Goal: Task Accomplishment & Management: Use online tool/utility

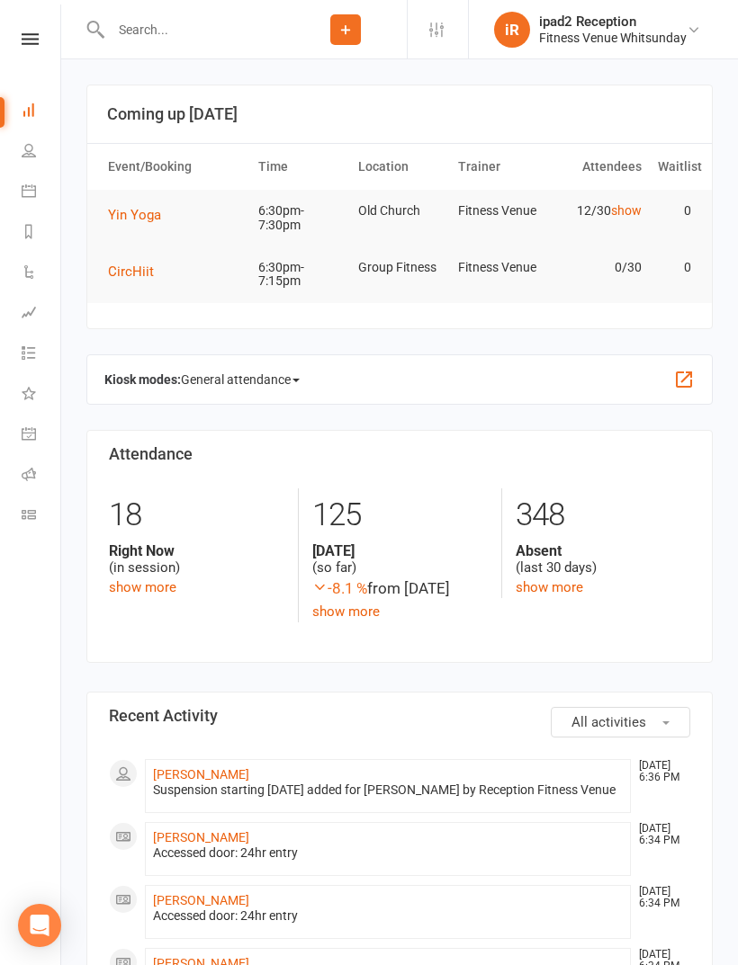
click at [137, 280] on button "CircHiit" at bounding box center [137, 272] width 58 height 22
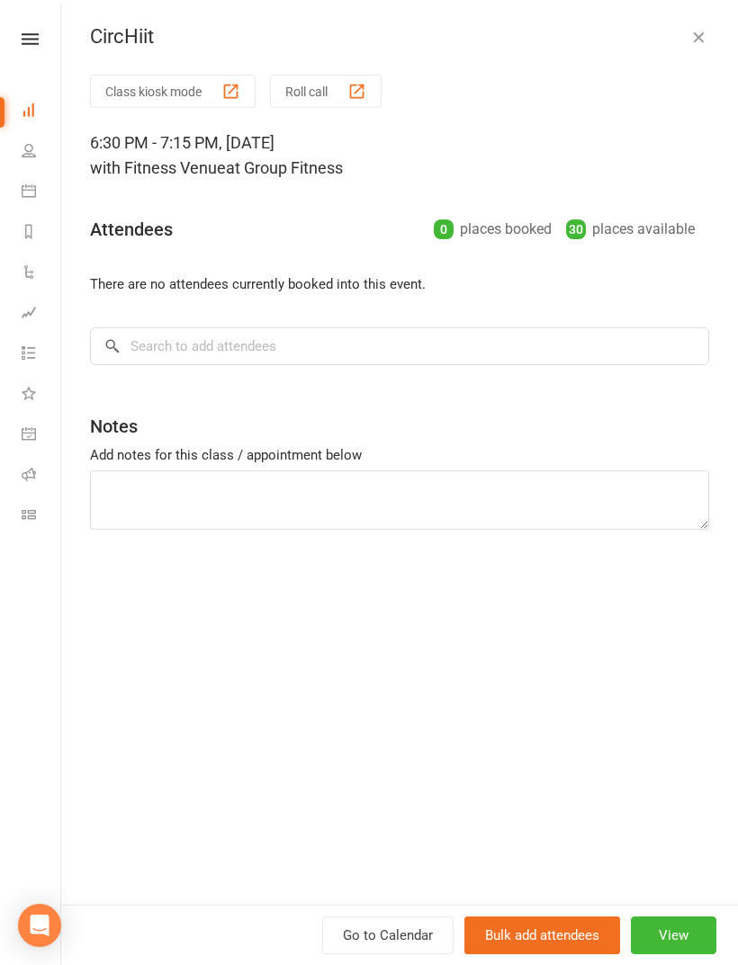
click at [348, 104] on button "Roll call" at bounding box center [326, 91] width 112 height 33
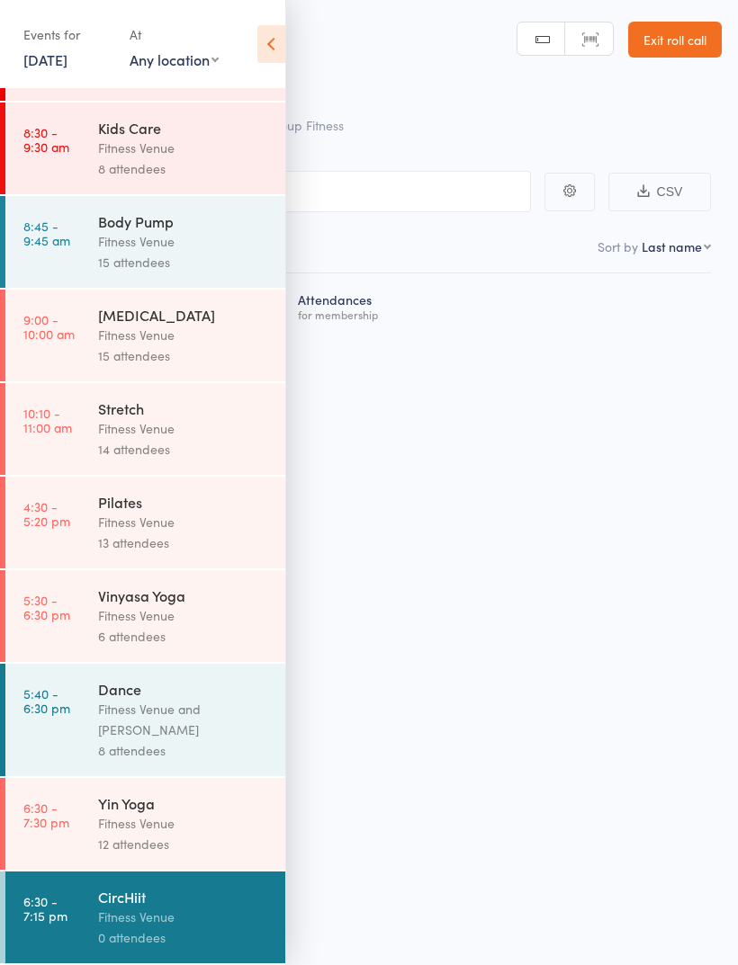
scroll to position [479, 0]
click at [259, 42] on icon at bounding box center [271, 44] width 28 height 38
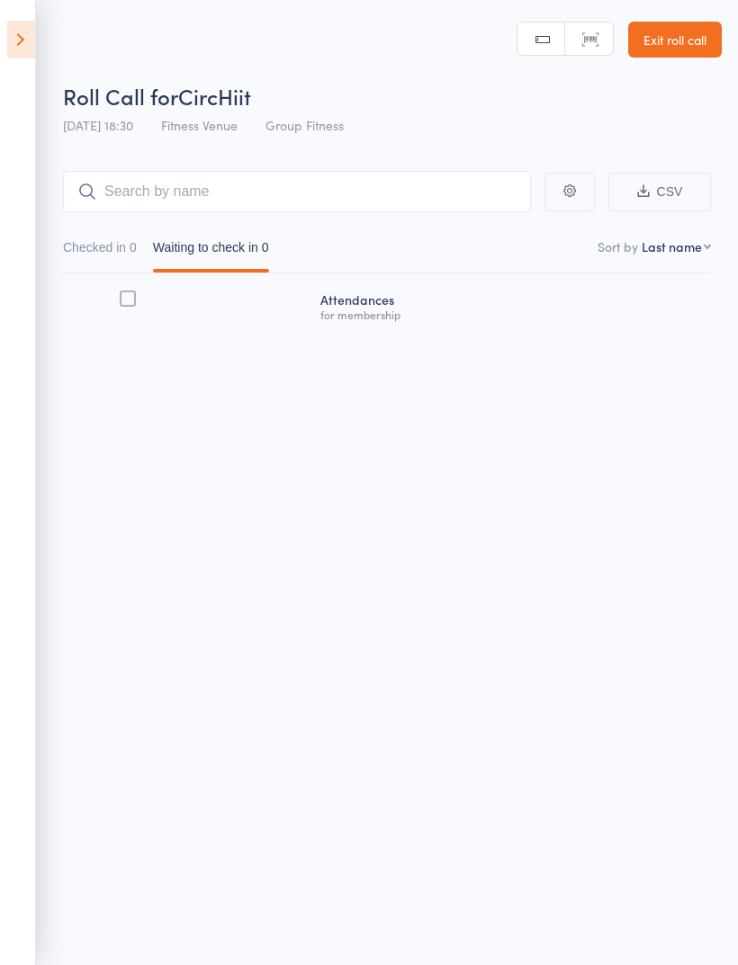
click at [277, 233] on div "Checked in 0 Waiting to check in 0" at bounding box center [166, 251] width 222 height 41
click at [406, 201] on input "search" at bounding box center [297, 191] width 468 height 41
click at [354, 193] on input "search" at bounding box center [297, 191] width 468 height 41
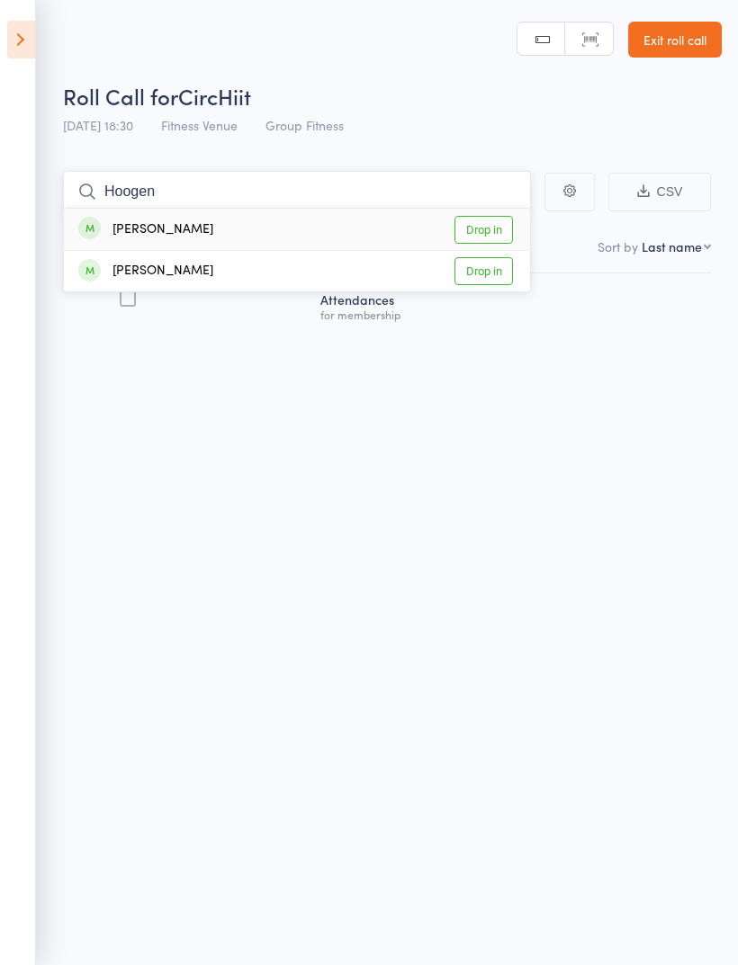
type input "Hoogen"
click at [395, 224] on div "Melissa Hoogenboom Drop in" at bounding box center [297, 229] width 466 height 41
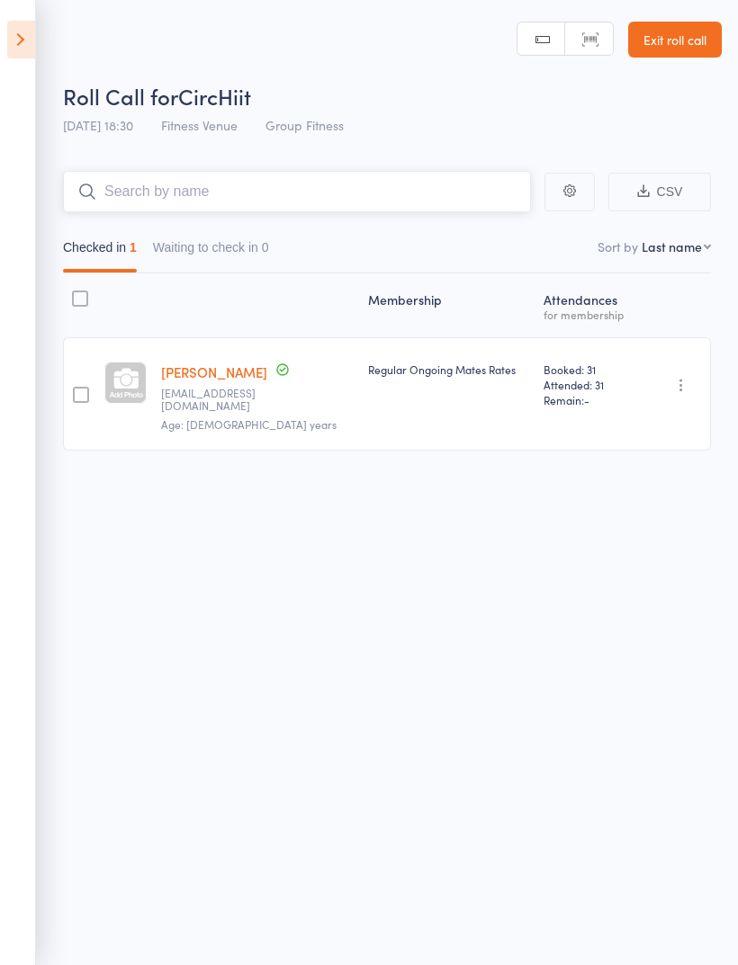
click at [379, 207] on input "search" at bounding box center [297, 191] width 468 height 41
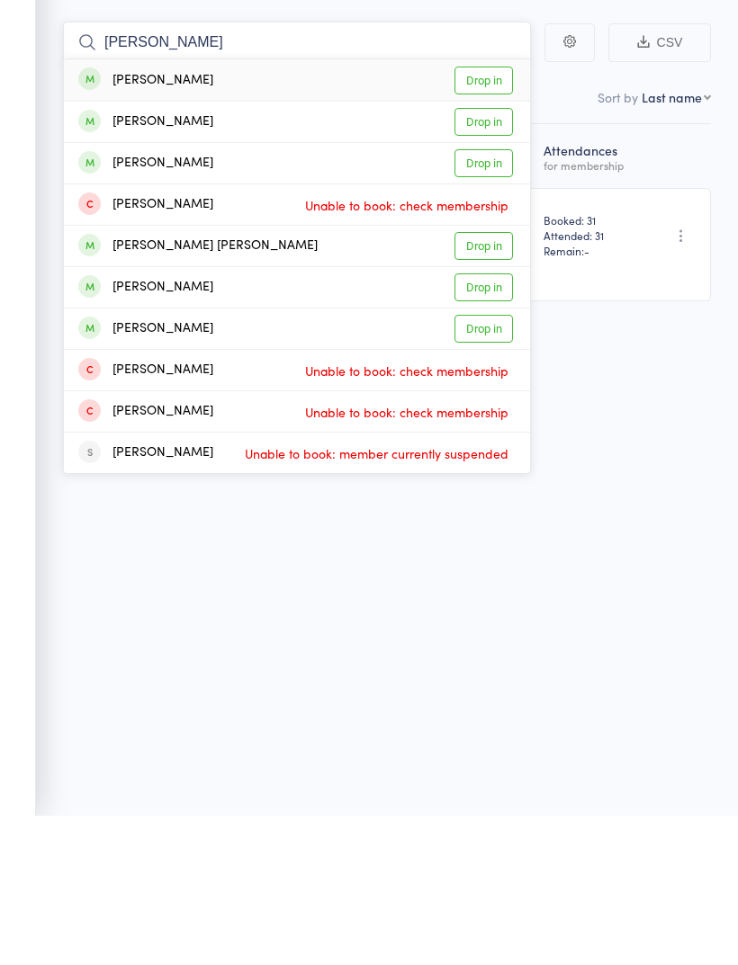
type input "Ana"
click at [485, 216] on link "Drop in" at bounding box center [483, 230] width 58 height 28
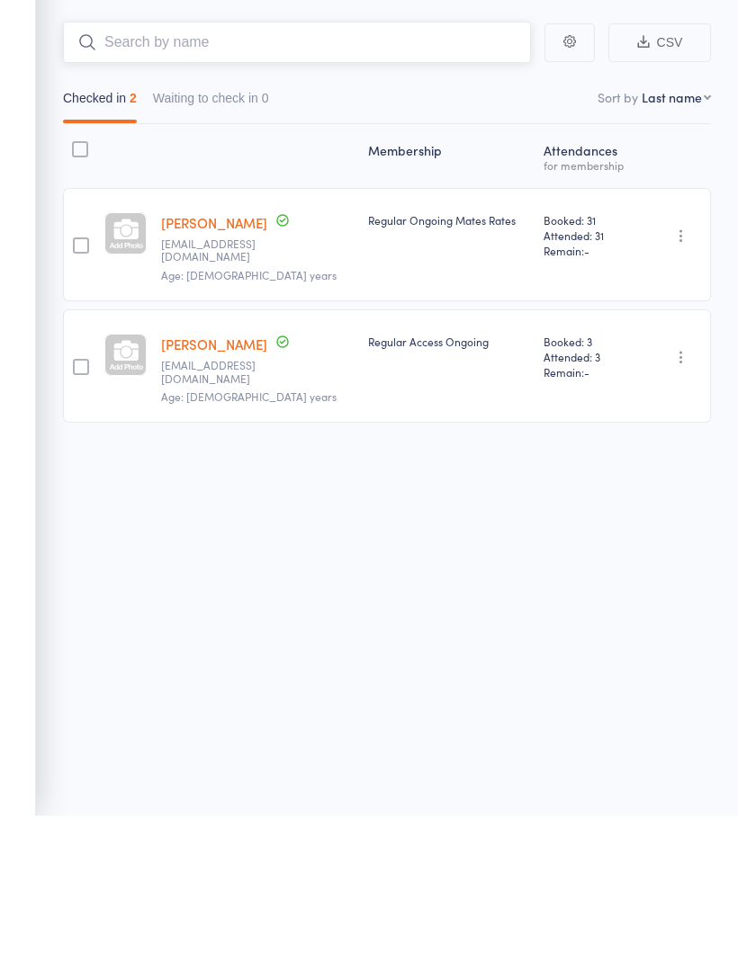
click at [425, 171] on input "search" at bounding box center [297, 191] width 468 height 41
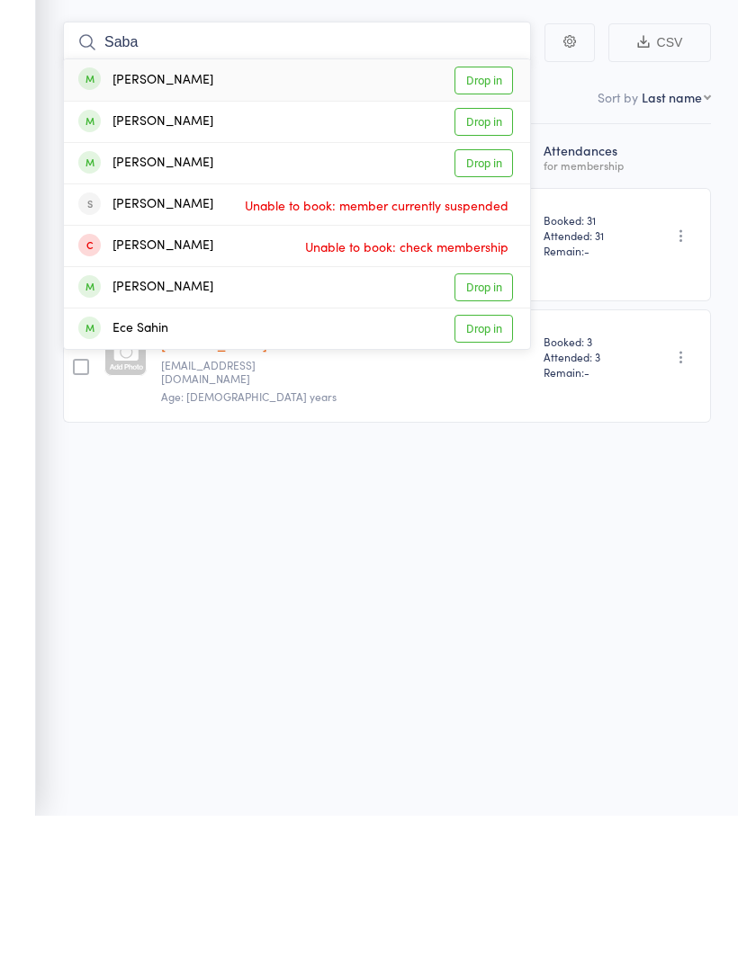
type input "Saba"
click at [482, 216] on link "Drop in" at bounding box center [483, 230] width 58 height 28
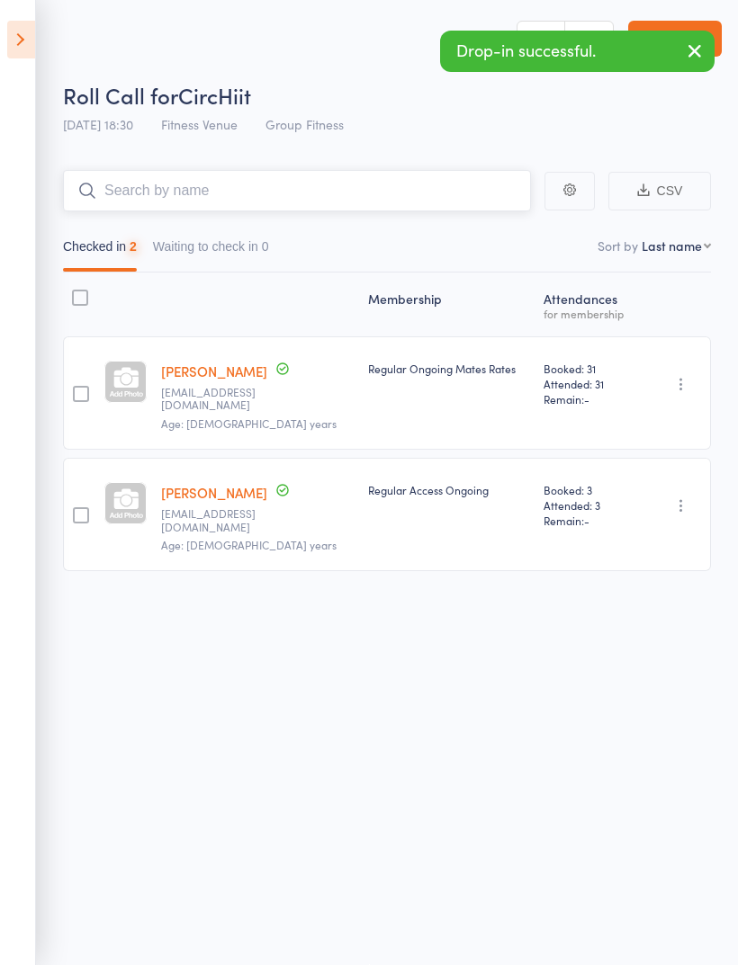
click at [263, 181] on input "search" at bounding box center [297, 190] width 468 height 41
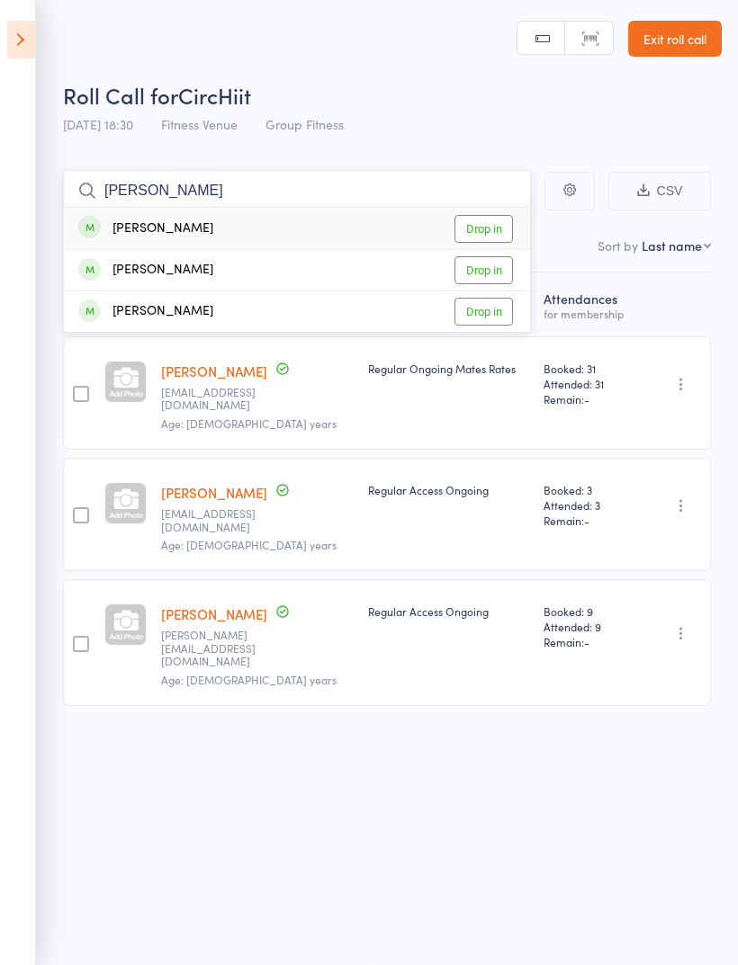
type input "Bruno"
click at [489, 224] on link "Drop in" at bounding box center [483, 229] width 58 height 28
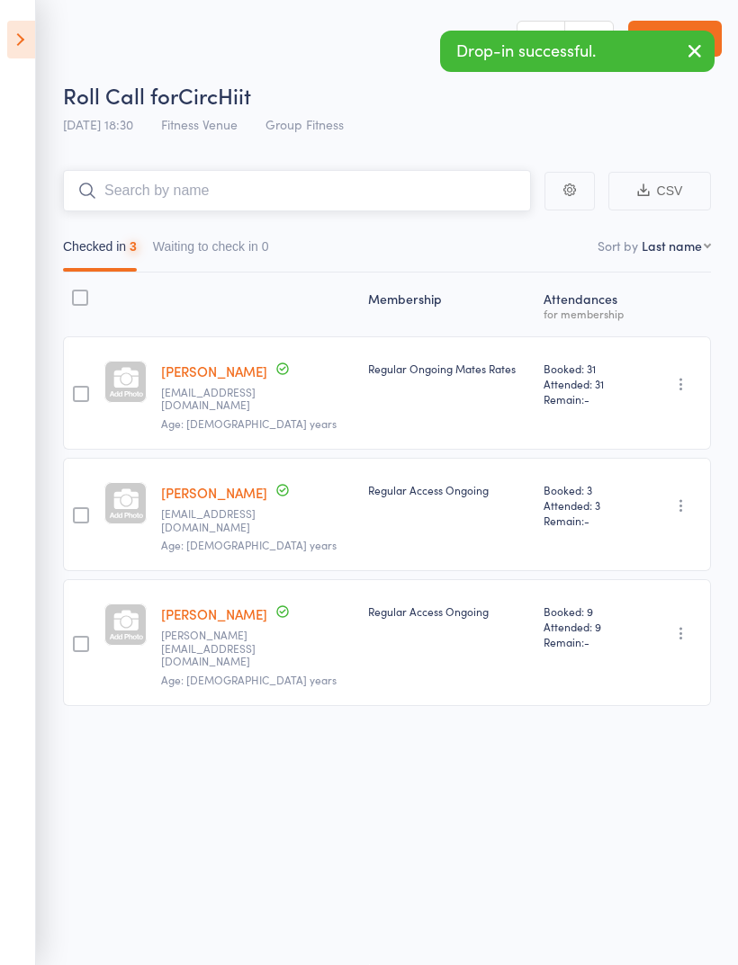
click at [363, 193] on input "search" at bounding box center [297, 190] width 468 height 41
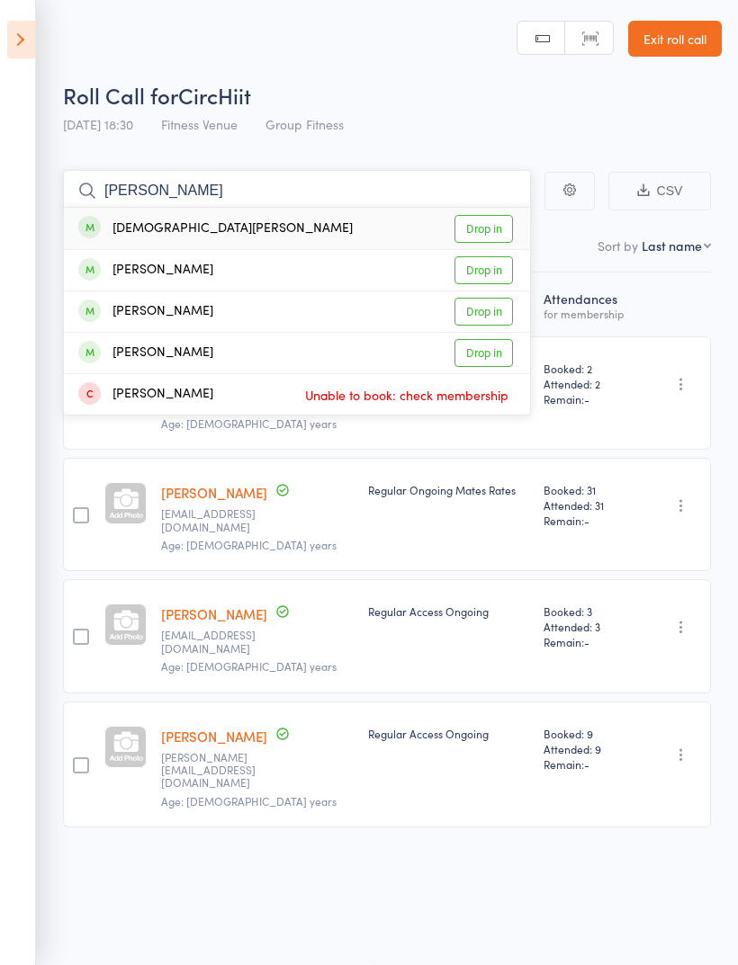
type input "Fernando mu"
click at [484, 308] on link "Drop in" at bounding box center [483, 312] width 58 height 28
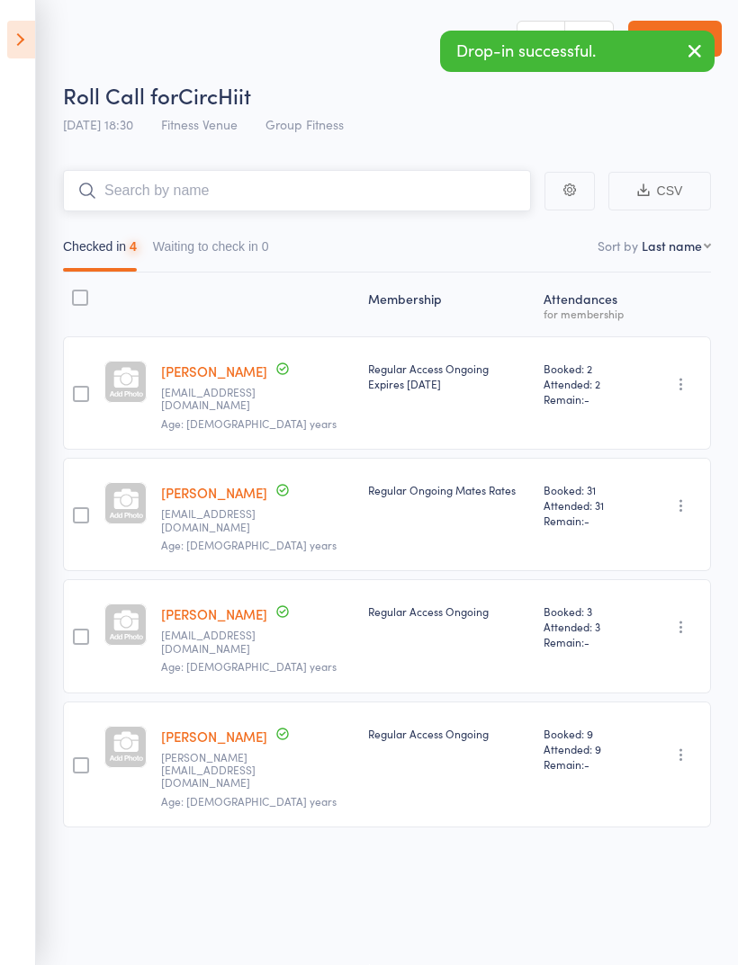
click at [458, 174] on input "search" at bounding box center [297, 190] width 468 height 41
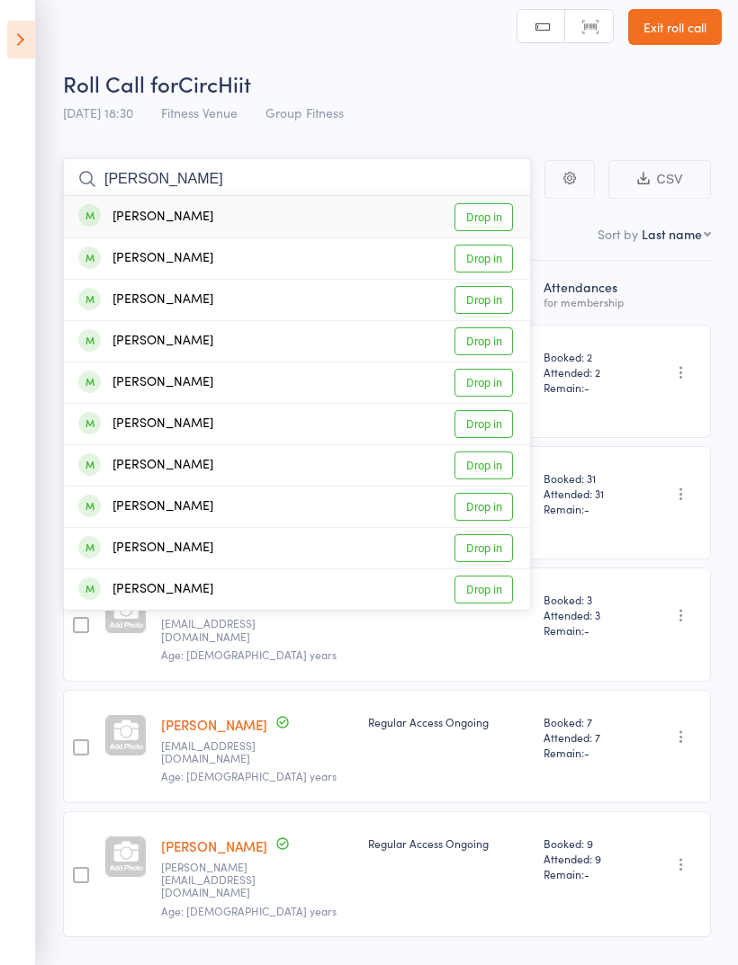
type input "Matias"
click at [471, 227] on link "Drop in" at bounding box center [483, 217] width 58 height 28
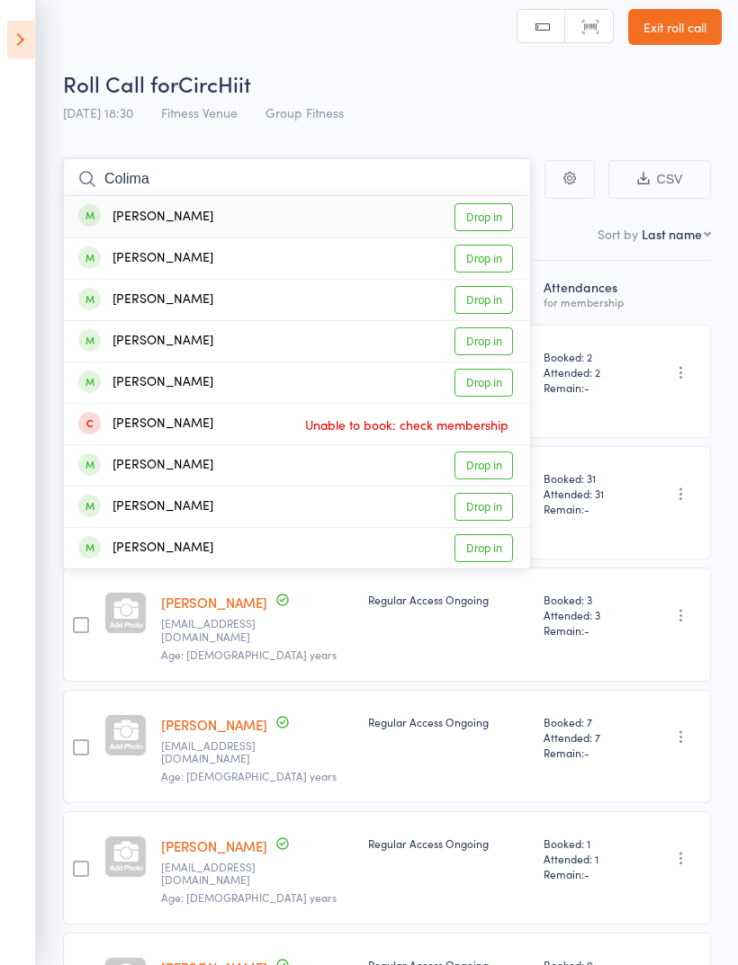
type input "Colima"
click at [492, 227] on link "Drop in" at bounding box center [483, 217] width 58 height 28
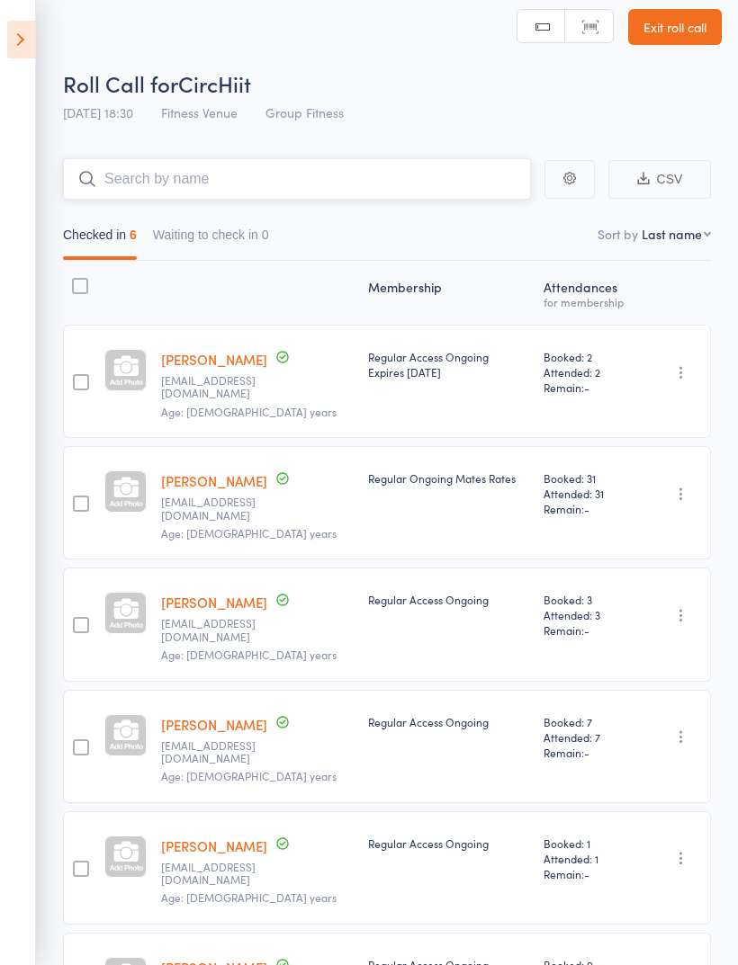
click at [255, 193] on input "search" at bounding box center [297, 178] width 468 height 41
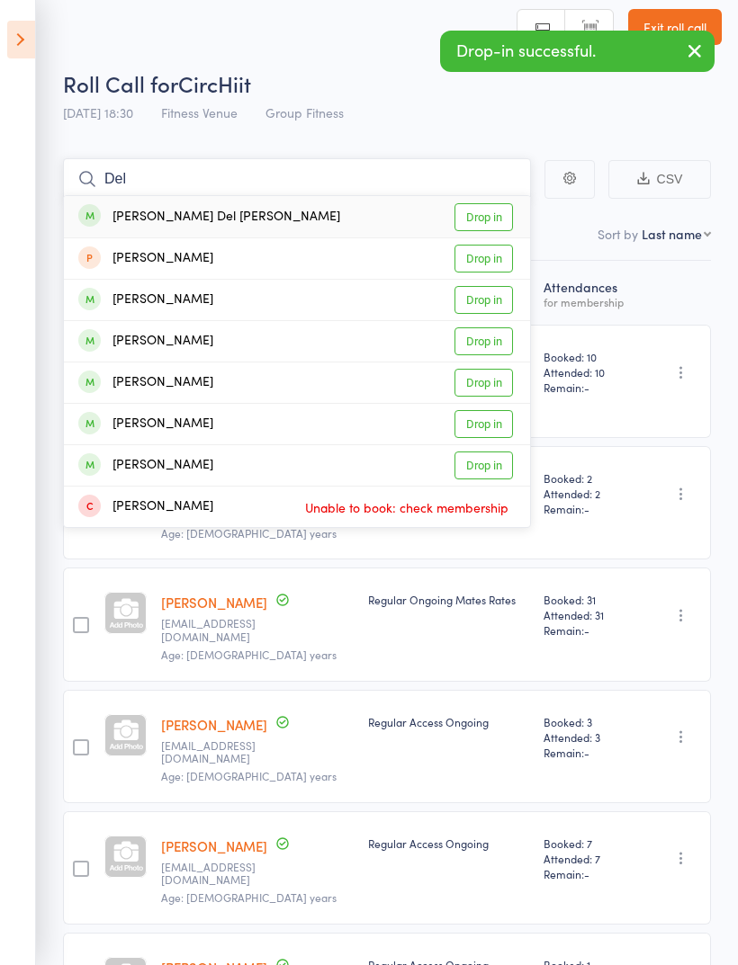
type input "Del"
click at [482, 230] on link "Drop in" at bounding box center [483, 217] width 58 height 28
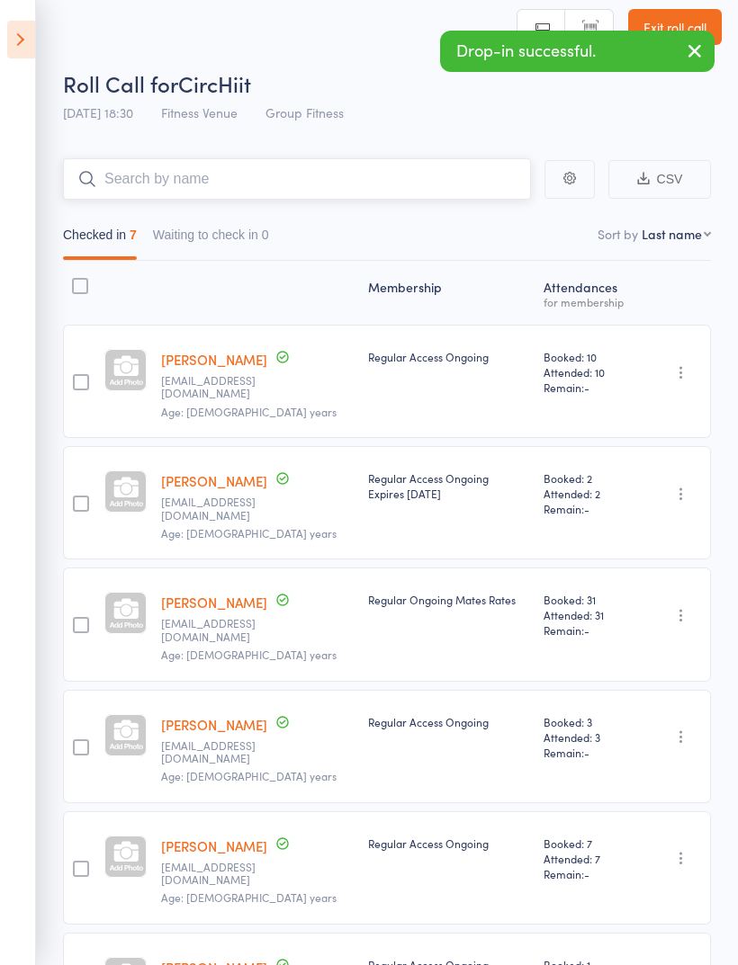
click at [374, 189] on input "search" at bounding box center [297, 178] width 468 height 41
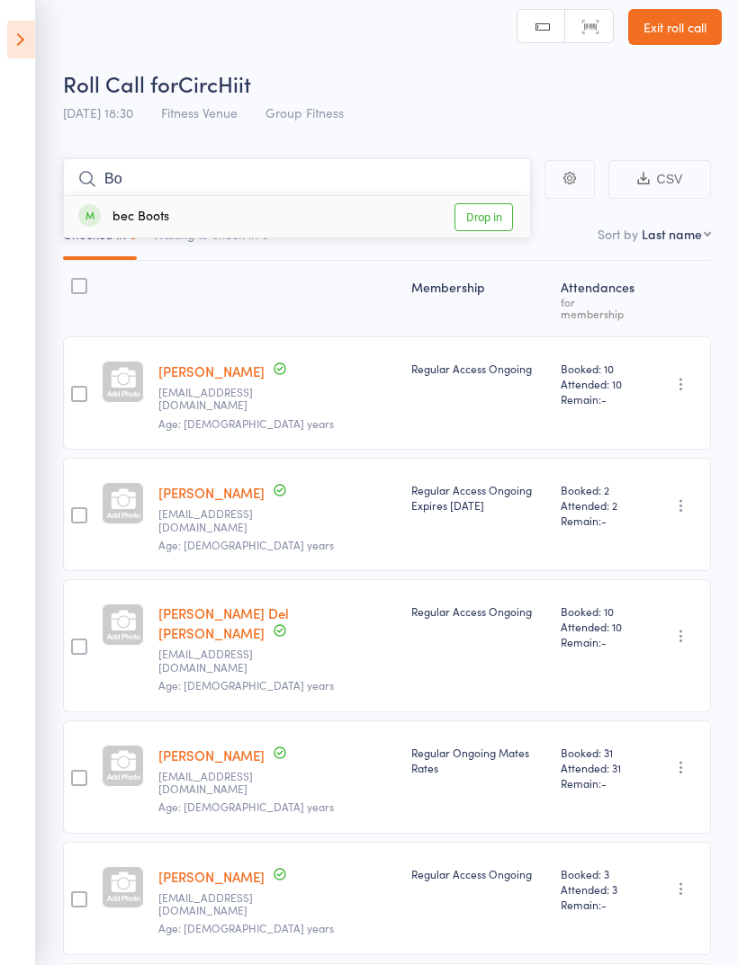
type input "B"
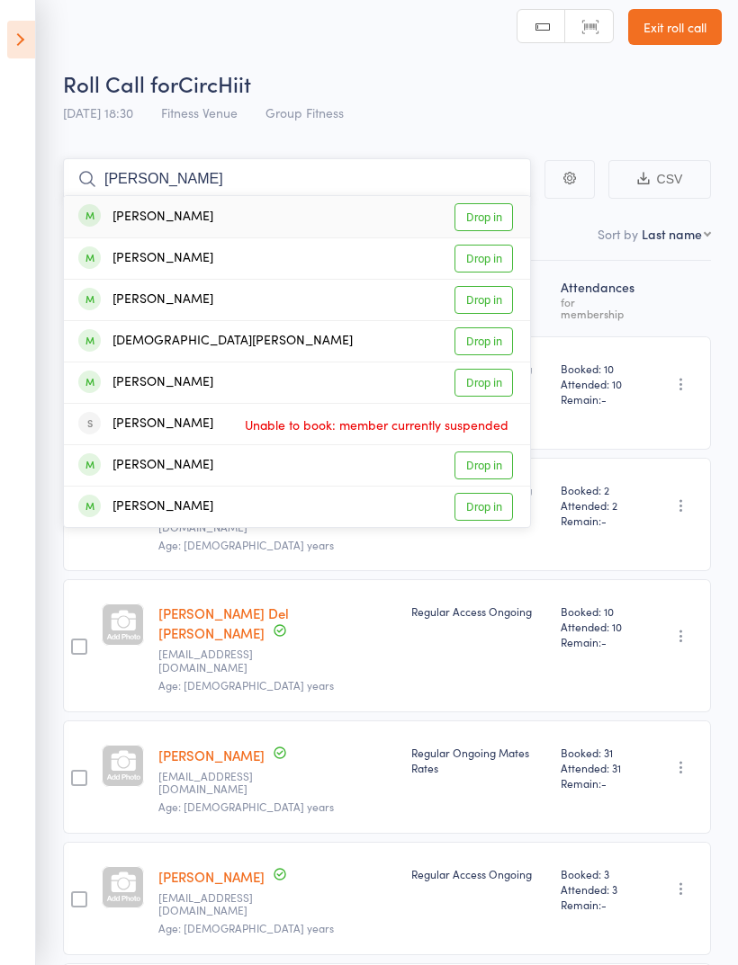
type input "Ferrer"
click at [475, 220] on link "Drop in" at bounding box center [483, 217] width 58 height 28
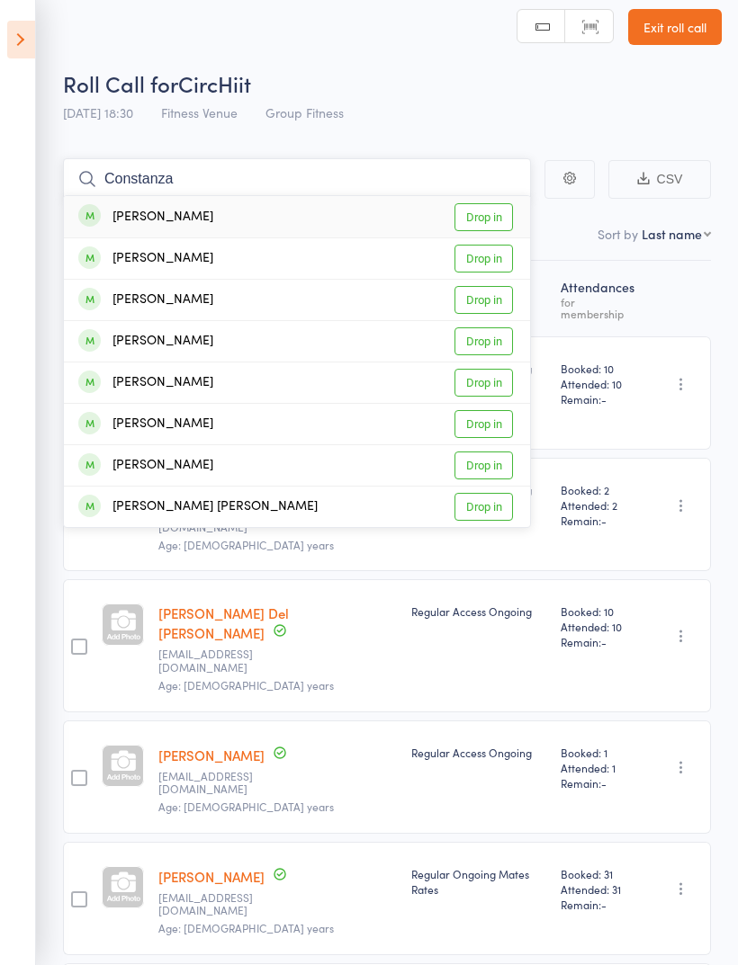
type input "Constanza"
click at [492, 213] on link "Drop in" at bounding box center [483, 217] width 58 height 28
